Goal: Information Seeking & Learning: Learn about a topic

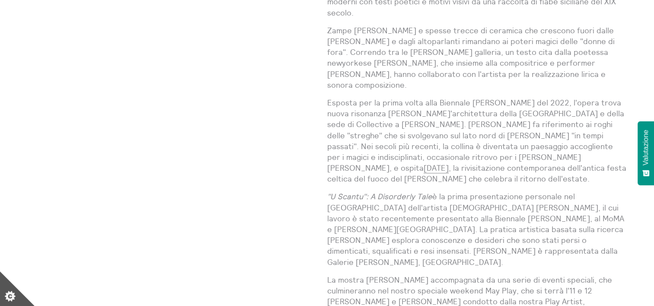
scroll to position [632, 0]
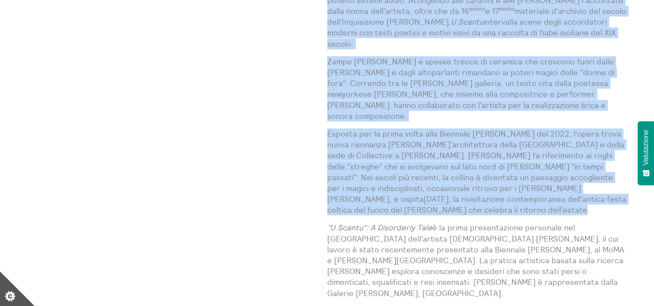
drag, startPoint x: 327, startPoint y: 76, endPoint x: 398, endPoint y: 163, distance: 111.9
click at [398, 163] on div "In "U Scantu": A Disorderly Tale (2022), l'artista siciliana Elisa Giardina Pap…" at bounding box center [477, 227] width 300 height 755
drag, startPoint x: 398, startPoint y: 163, endPoint x: 385, endPoint y: 163, distance: 12.5
copy div "In "U Scantu": A Disorderly Tale (2022), l'artista siciliana Elisa Giardina Pap…"
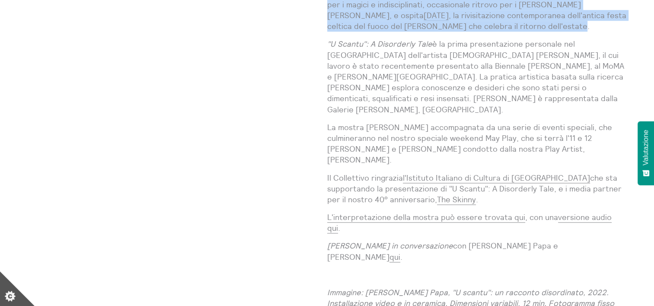
scroll to position [817, 0]
click at [439, 212] on link "L'interpretazione della mostra può essere trovata qui" at bounding box center [426, 217] width 198 height 10
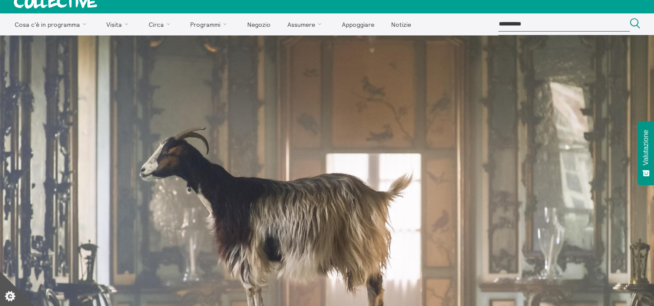
scroll to position [0, 0]
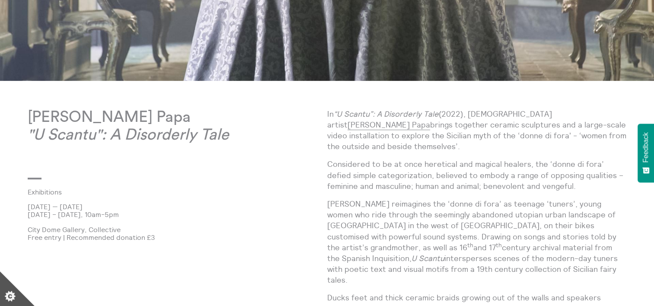
scroll to position [374, 0]
drag, startPoint x: 516, startPoint y: 113, endPoint x: 585, endPoint y: 116, distance: 68.4
click at [585, 116] on p "In “U Scantu”: A Disorderly Tale (2022), [DEMOGRAPHIC_DATA] artist [PERSON_NAME…" at bounding box center [477, 131] width 300 height 44
drag, startPoint x: 585, startPoint y: 116, endPoint x: 577, endPoint y: 116, distance: 7.4
copy p "[PERSON_NAME] Papa"
